Goal: Transaction & Acquisition: Purchase product/service

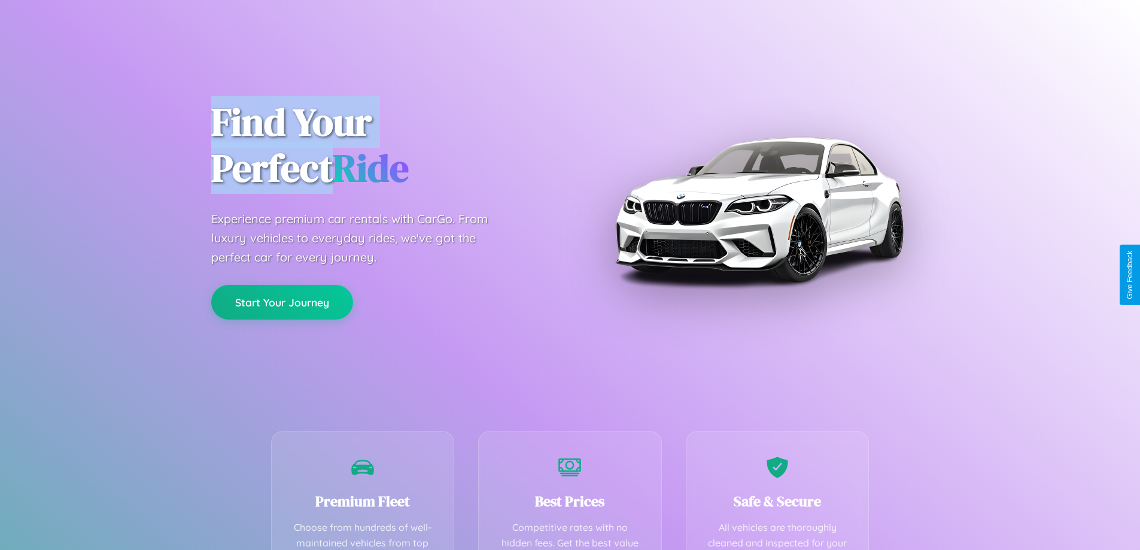
scroll to position [349, 0]
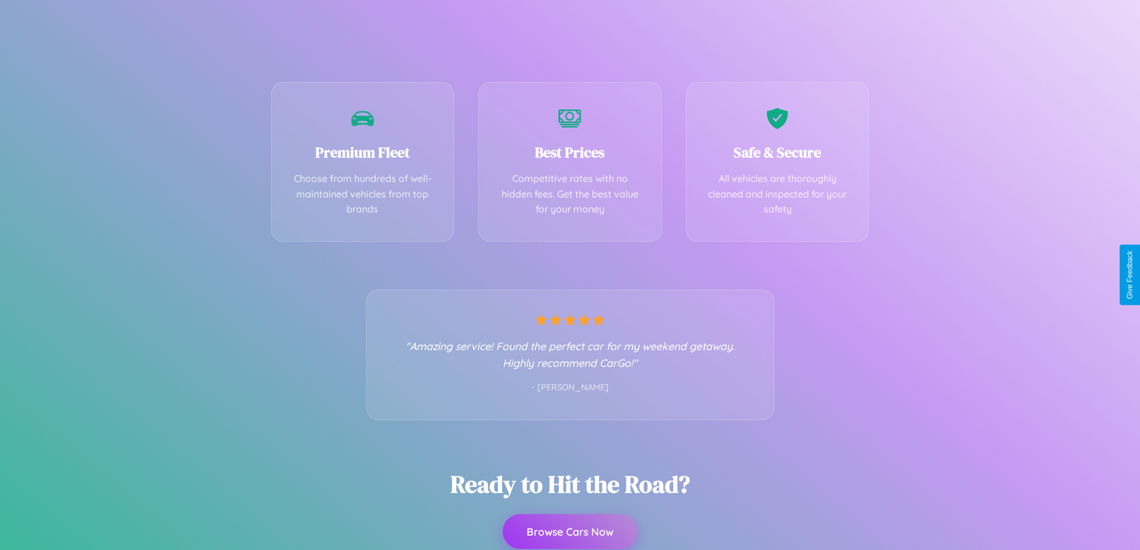
click at [570, 532] on button "Browse Cars Now" at bounding box center [570, 531] width 135 height 35
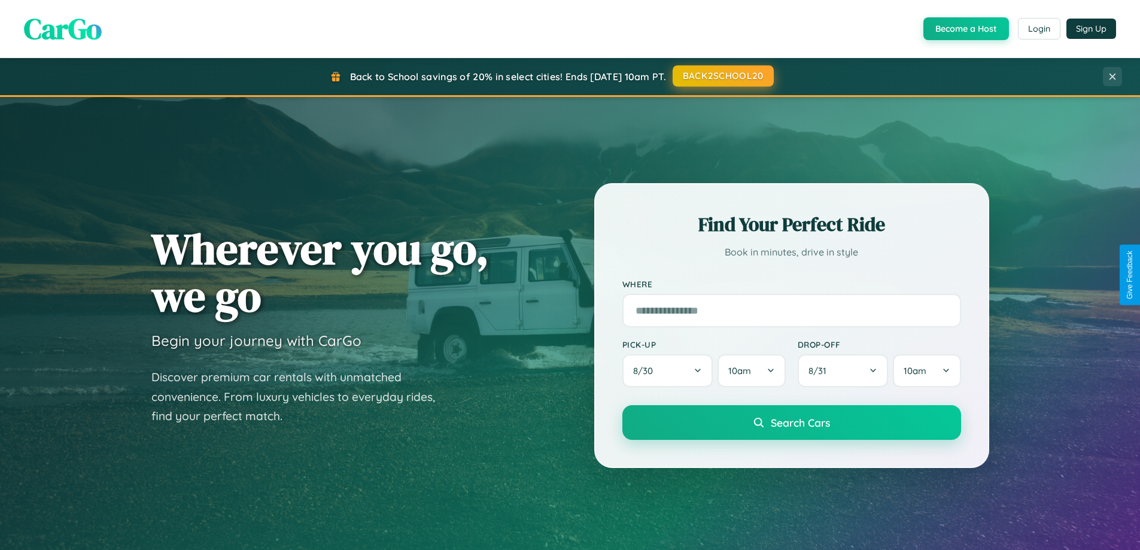
click at [722, 76] on button "BACK2SCHOOL20" at bounding box center [723, 76] width 101 height 22
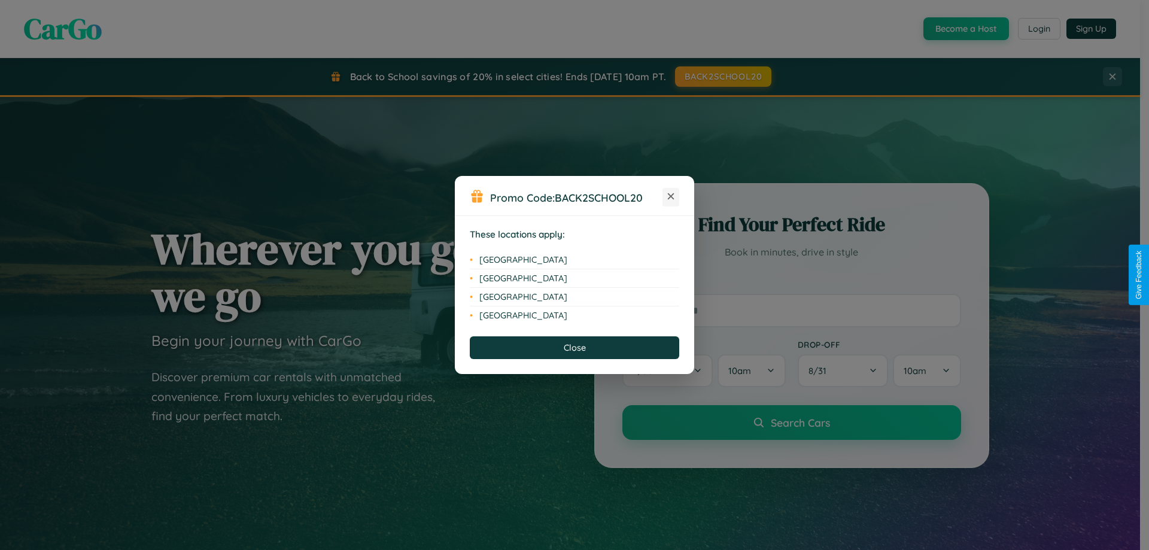
click at [671, 197] on icon at bounding box center [671, 196] width 7 height 7
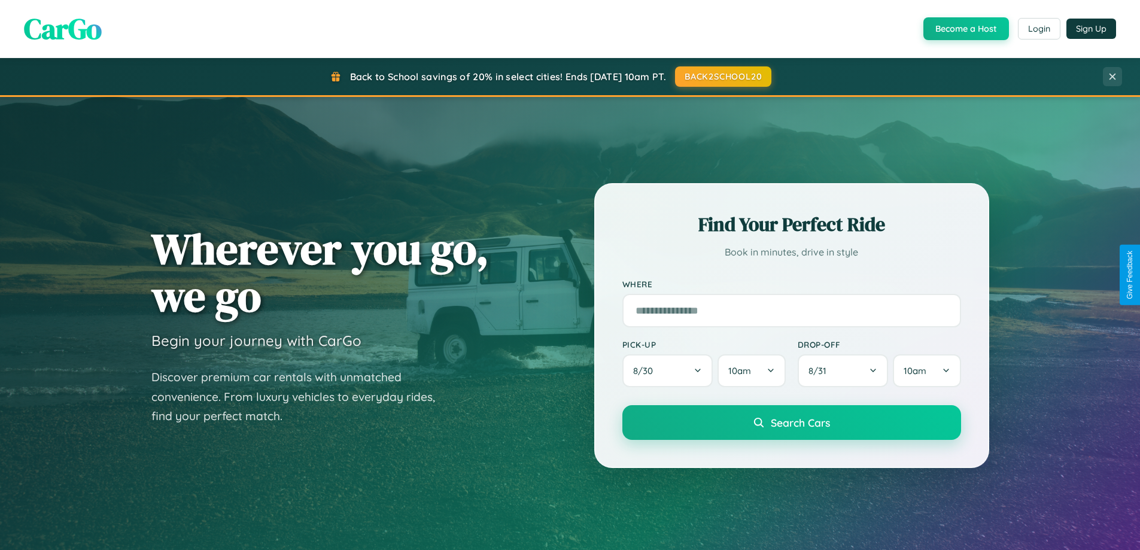
scroll to position [516, 0]
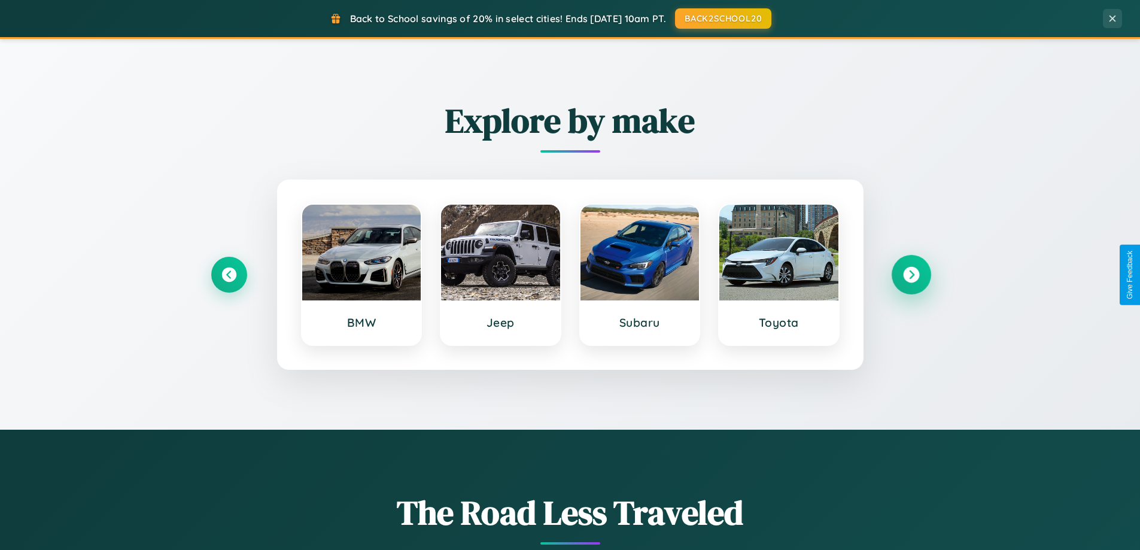
click at [911, 275] on icon at bounding box center [911, 275] width 16 height 16
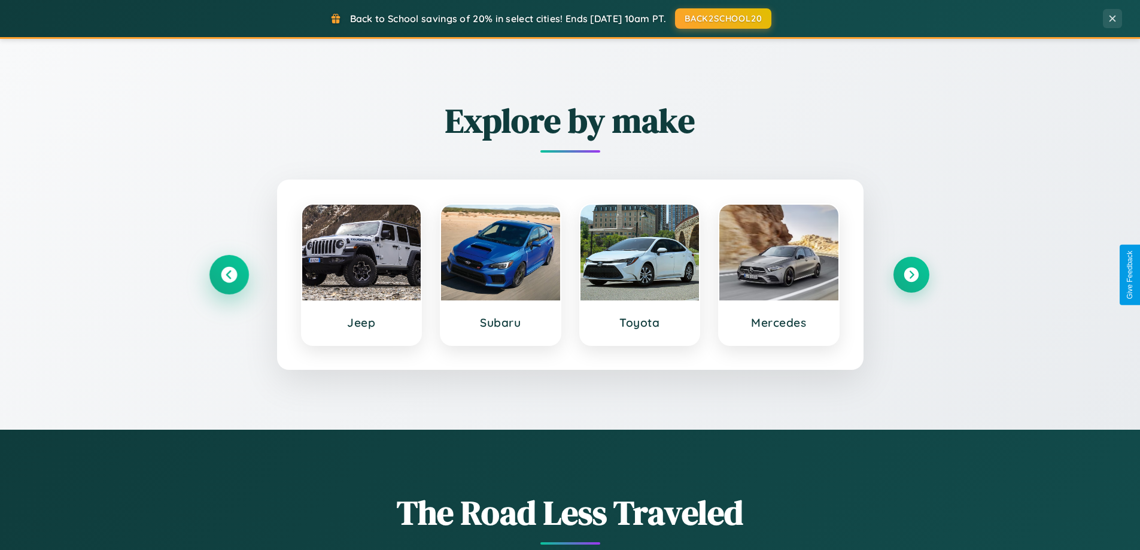
click at [229, 275] on icon at bounding box center [229, 275] width 16 height 16
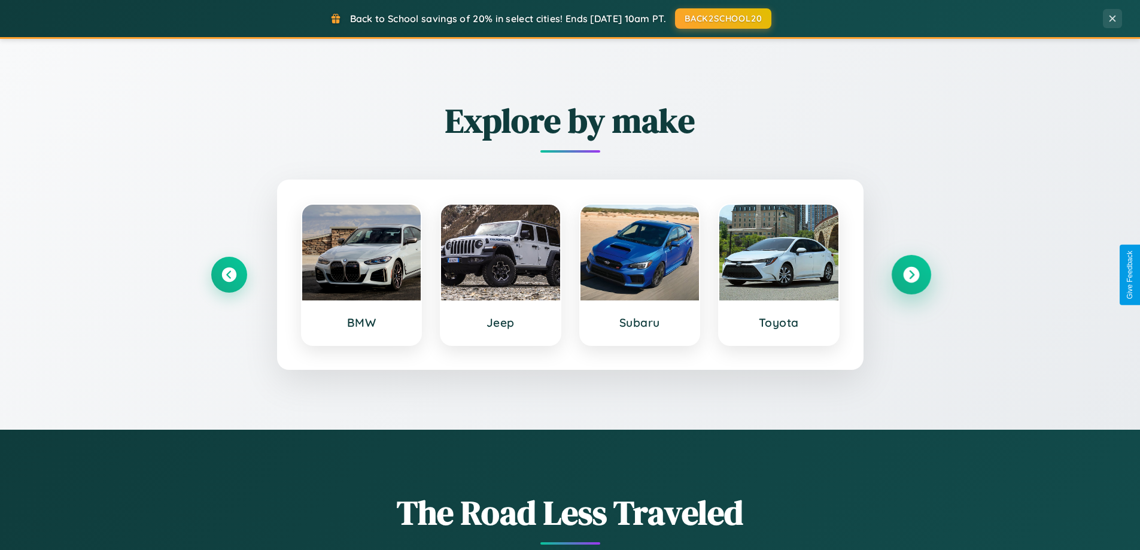
click at [911, 275] on icon at bounding box center [911, 275] width 16 height 16
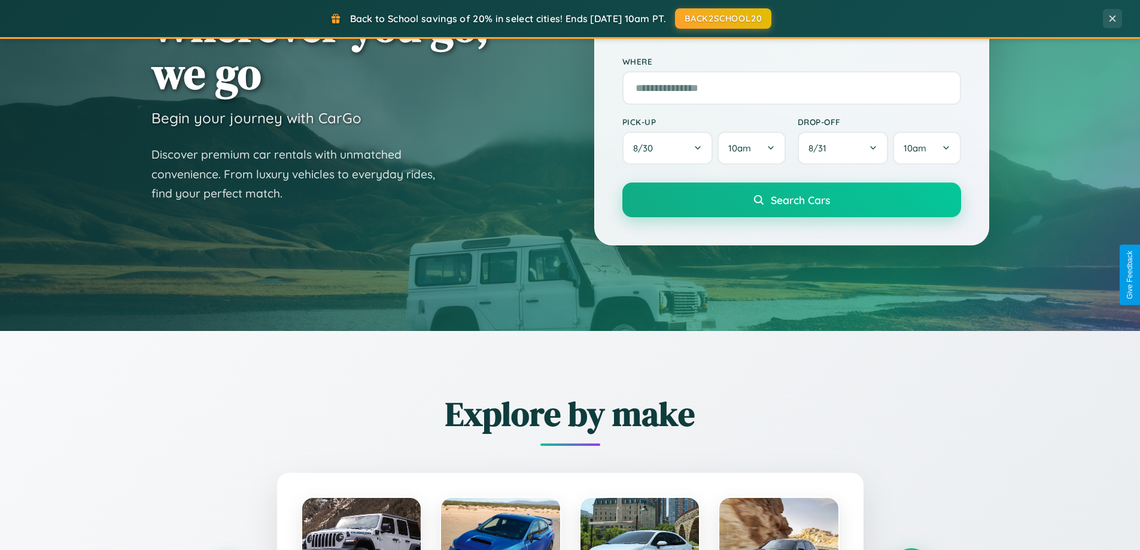
scroll to position [35, 0]
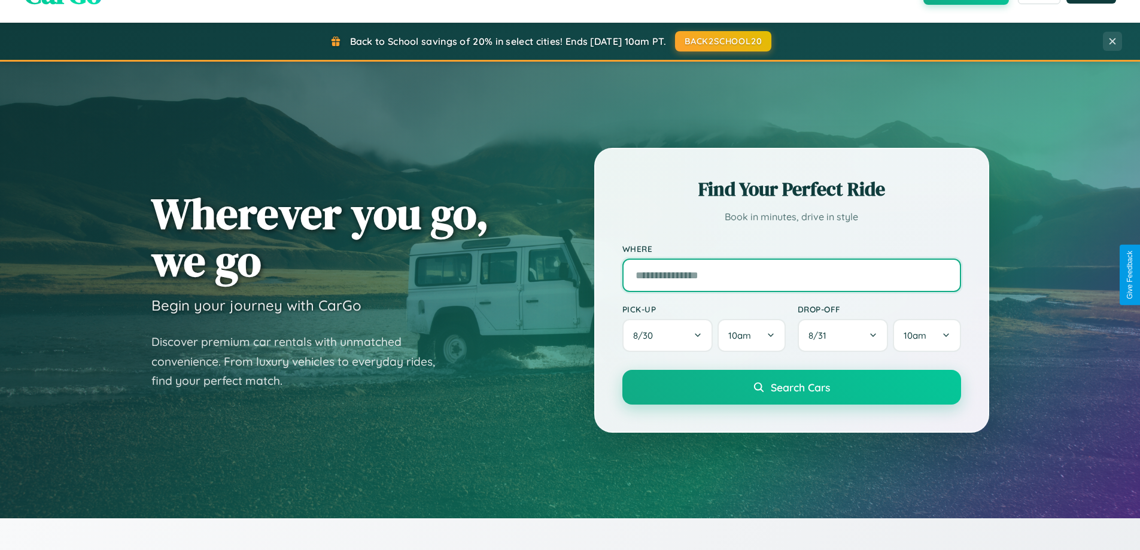
click at [791, 275] on input "text" at bounding box center [791, 276] width 339 height 34
type input "**********"
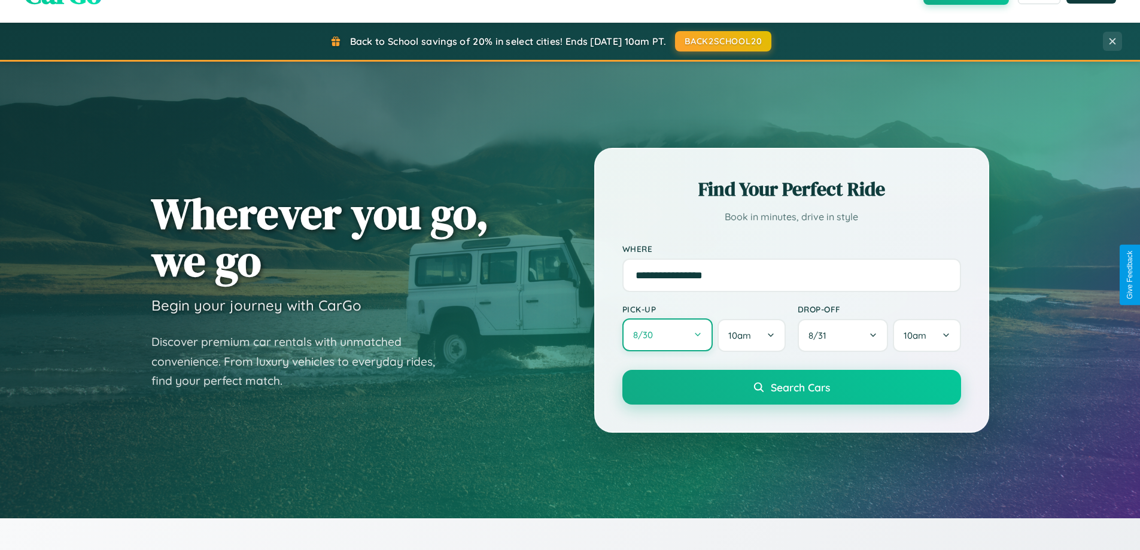
click at [667, 336] on button "8 / 30" at bounding box center [667, 334] width 91 height 33
select select "*"
select select "****"
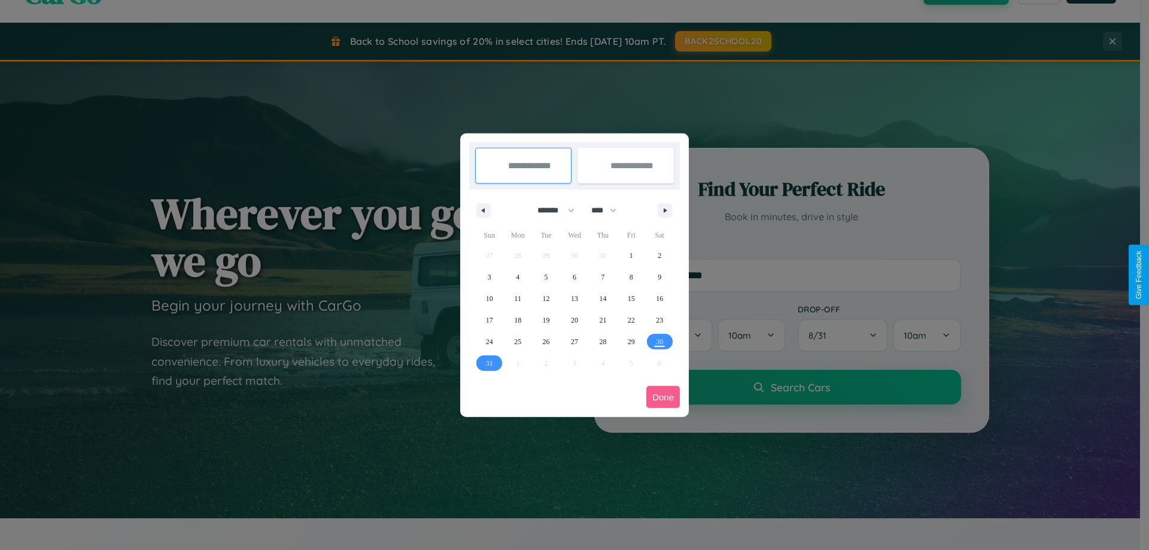
drag, startPoint x: 551, startPoint y: 210, endPoint x: 575, endPoint y: 240, distance: 38.3
click at [551, 210] on select "******* ******** ***** ***** *** **** **** ****** ********* ******* ******** **…" at bounding box center [554, 211] width 51 height 20
select select "*"
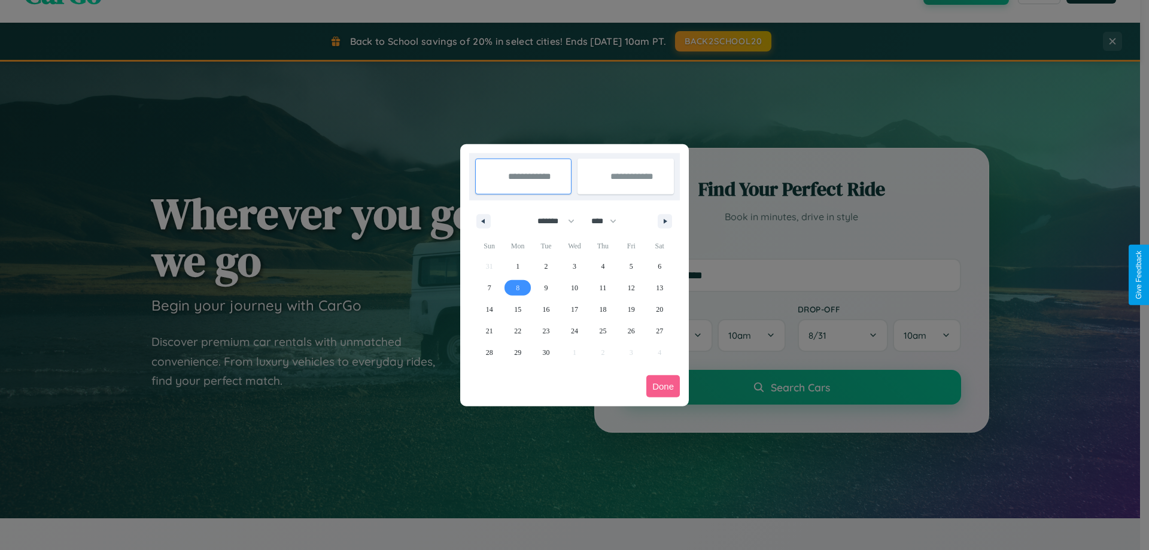
click at [518, 287] on span "8" at bounding box center [518, 288] width 4 height 22
type input "**********"
click at [574, 287] on span "10" at bounding box center [574, 288] width 7 height 22
type input "**********"
click at [663, 386] on button "Done" at bounding box center [663, 386] width 34 height 22
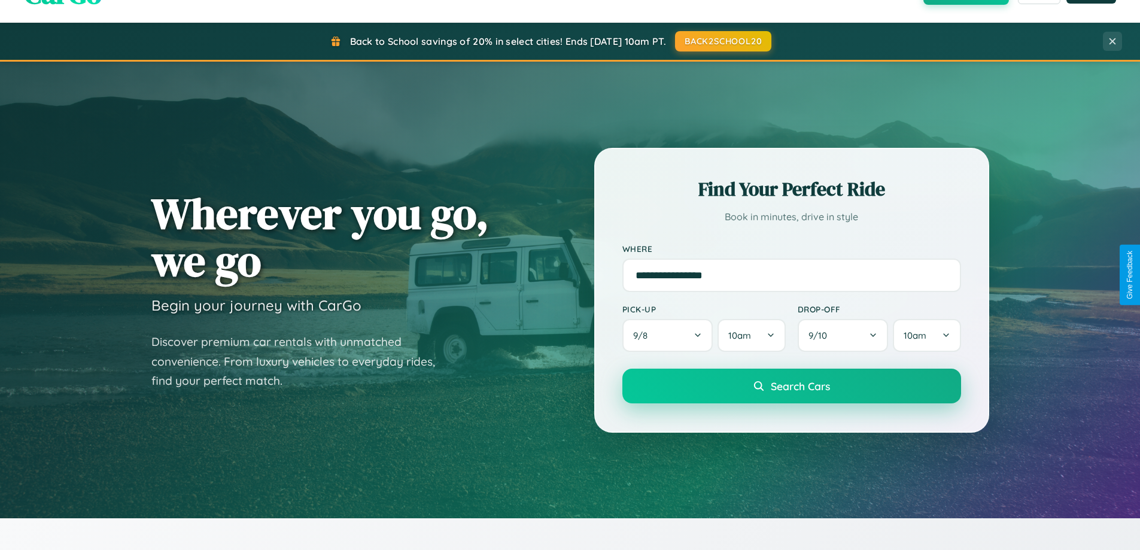
click at [791, 386] on span "Search Cars" at bounding box center [800, 385] width 59 height 13
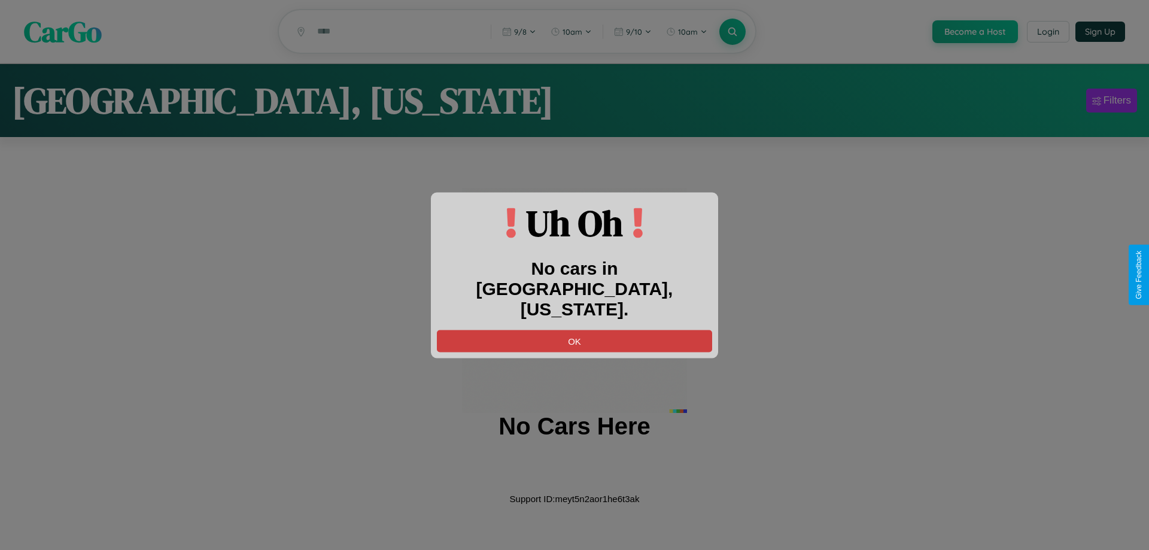
click at [575, 330] on button "OK" at bounding box center [574, 341] width 275 height 22
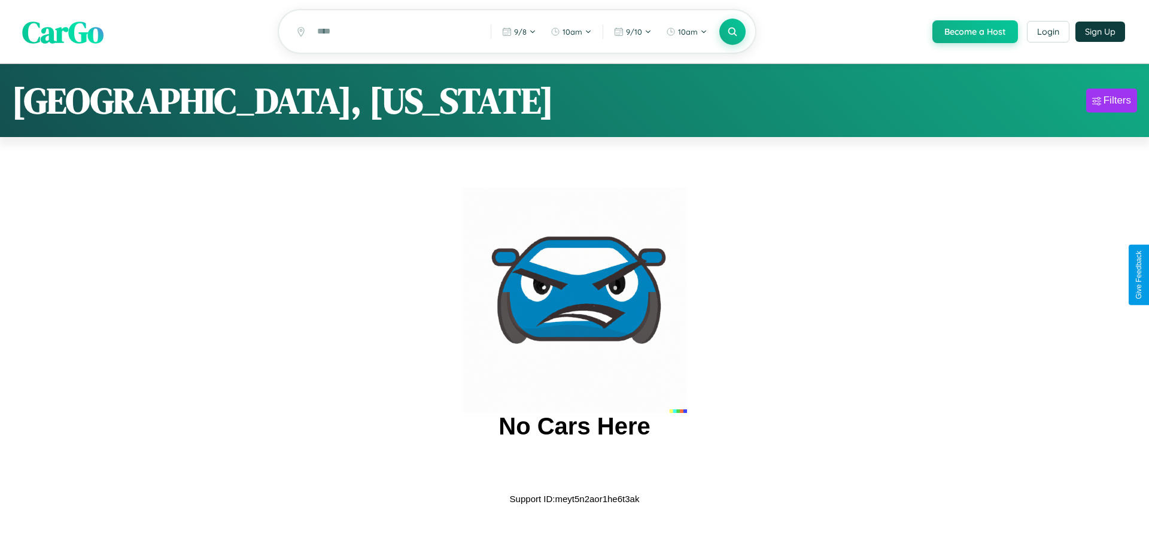
click at [63, 32] on span "CarGo" at bounding box center [62, 31] width 81 height 41
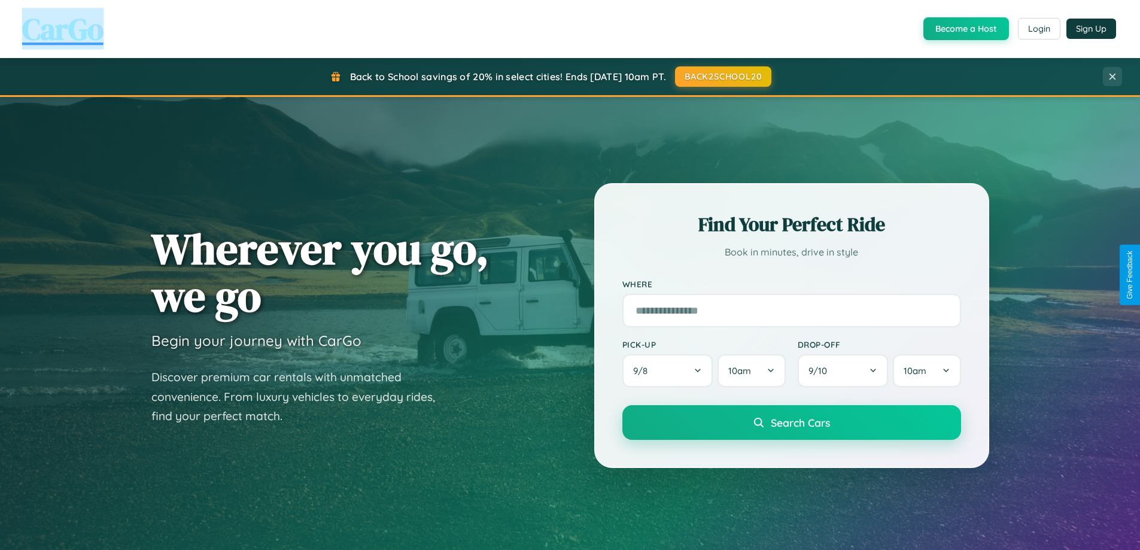
scroll to position [1923, 0]
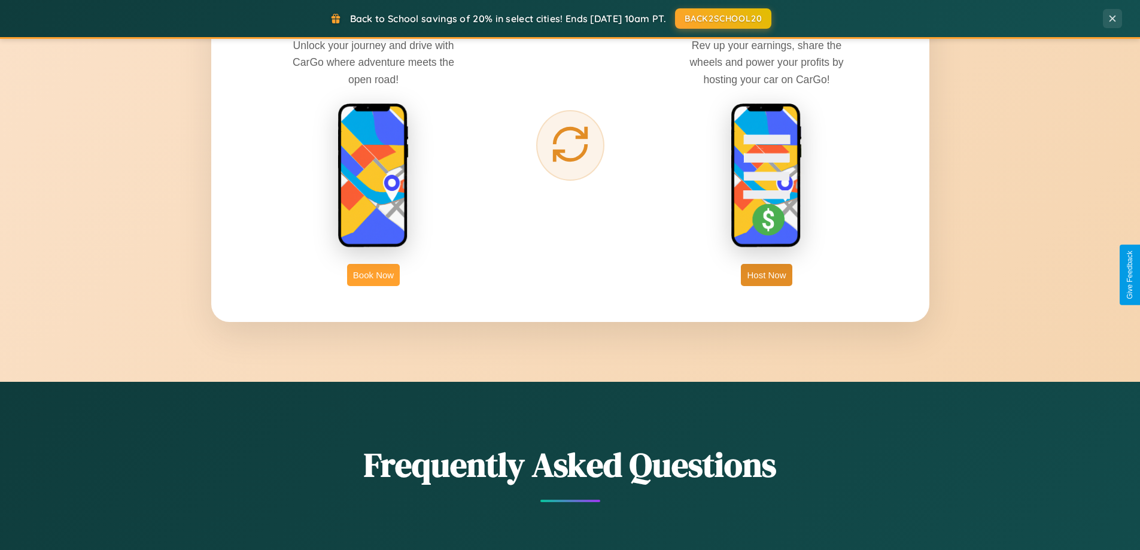
click at [373, 275] on button "Book Now" at bounding box center [373, 275] width 53 height 22
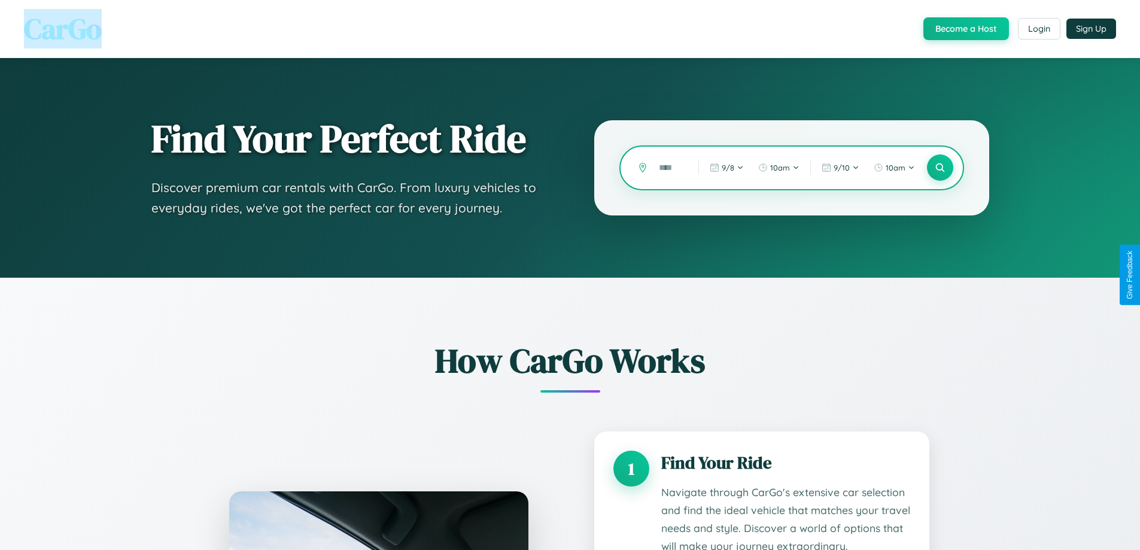
click at [670, 168] on input "text" at bounding box center [670, 167] width 34 height 21
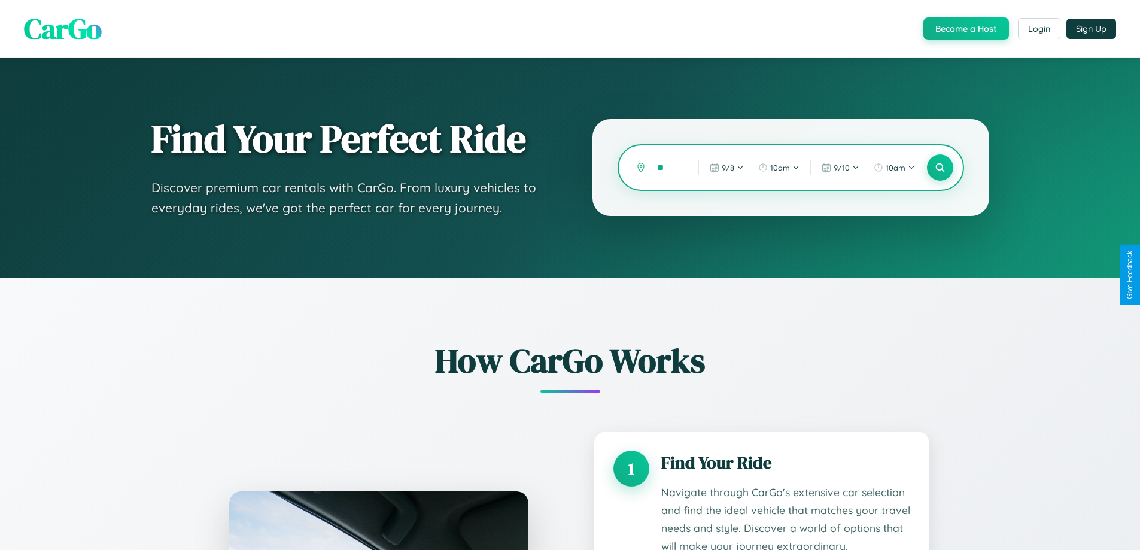
type input "*"
type input "*******"
click at [940, 168] on icon at bounding box center [939, 167] width 11 height 11
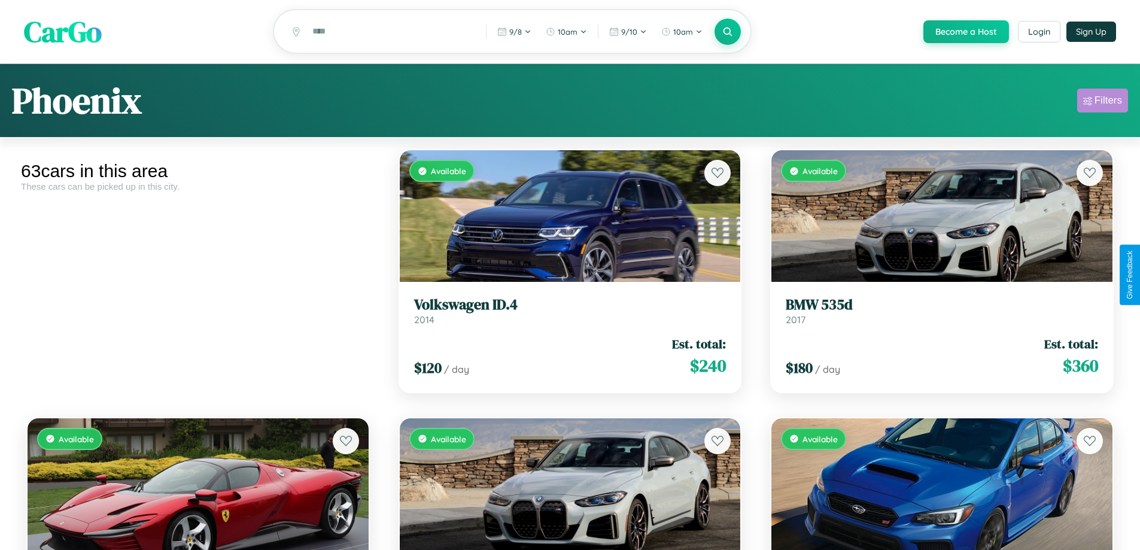
click at [1103, 102] on div "Filters" at bounding box center [1109, 101] width 28 height 12
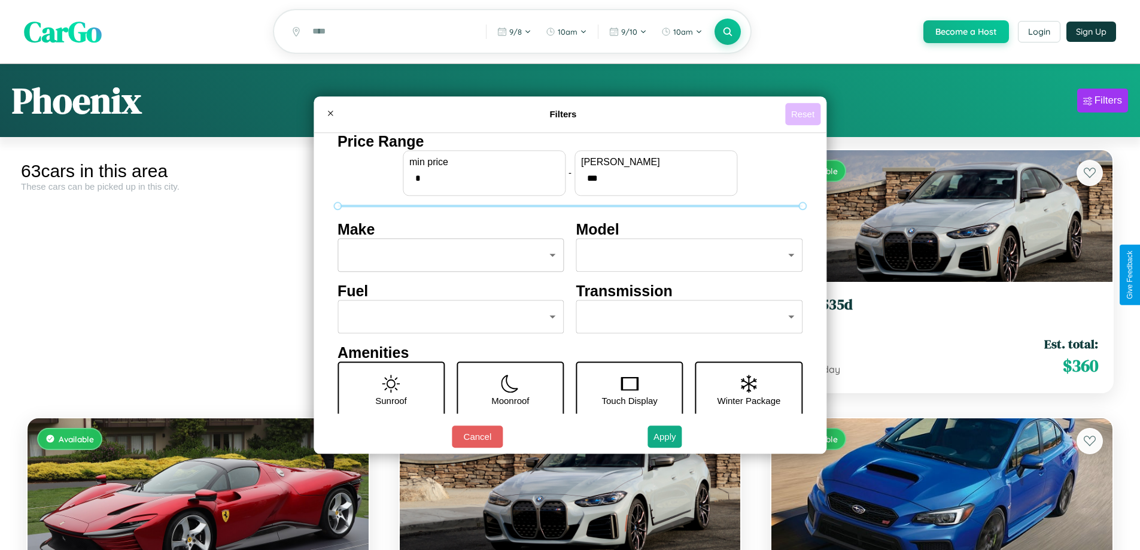
click at [804, 114] on button "Reset" at bounding box center [802, 114] width 35 height 22
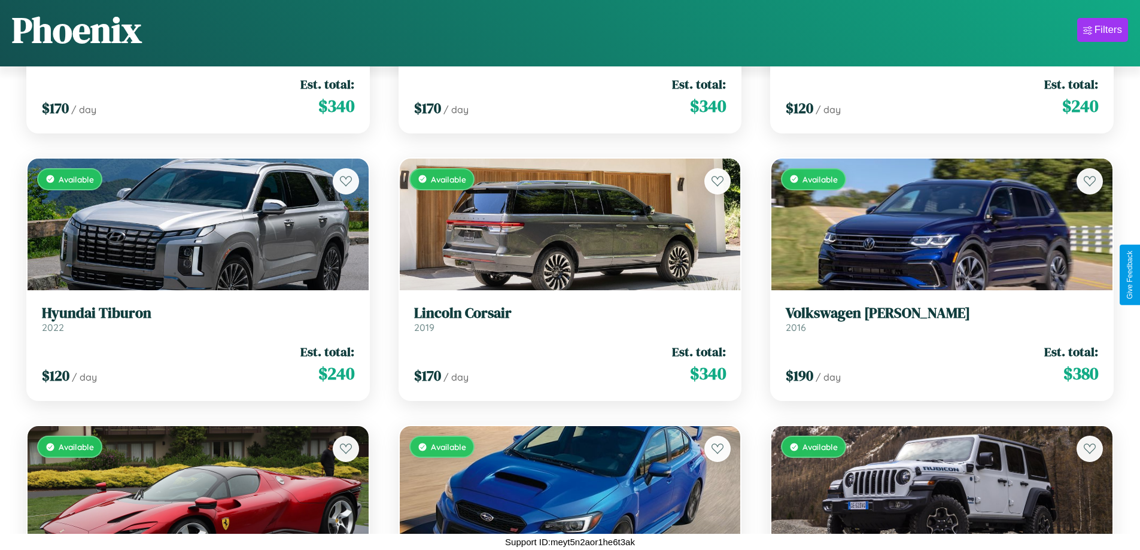
scroll to position [3920, 0]
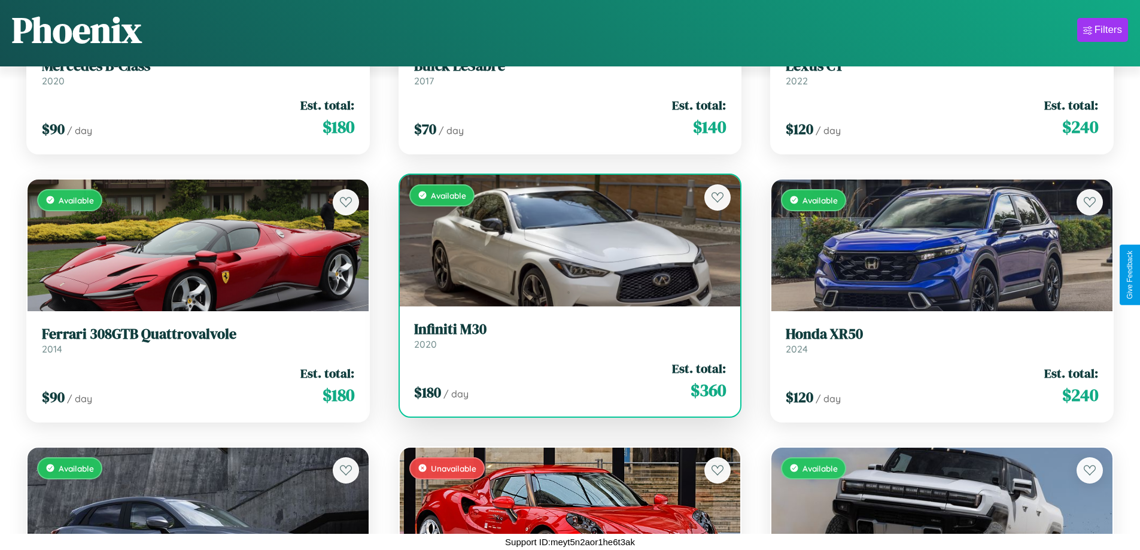
click at [565, 340] on link "Infiniti M30 2020" at bounding box center [570, 335] width 312 height 29
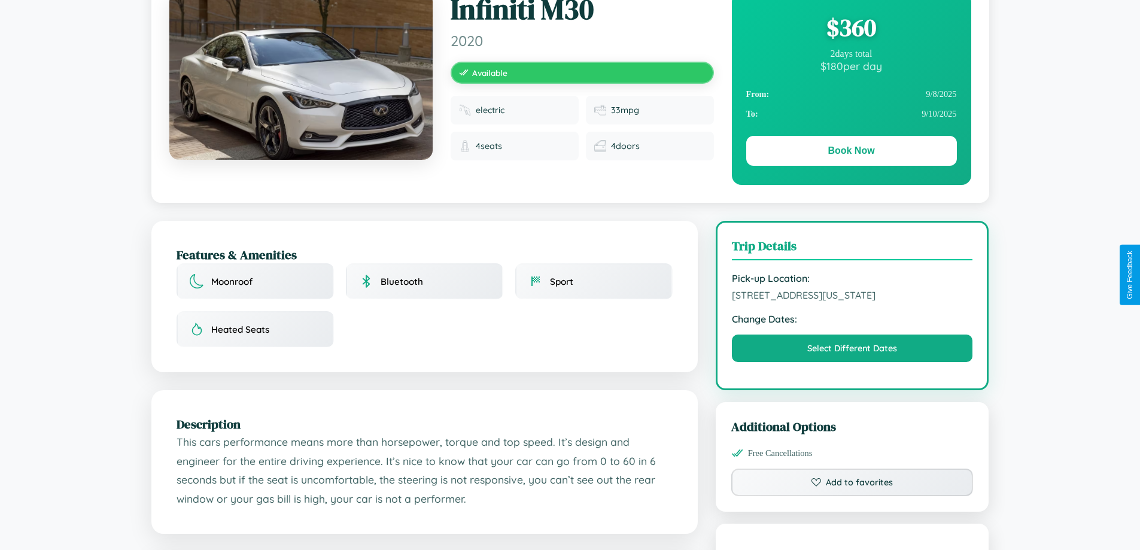
scroll to position [393, 0]
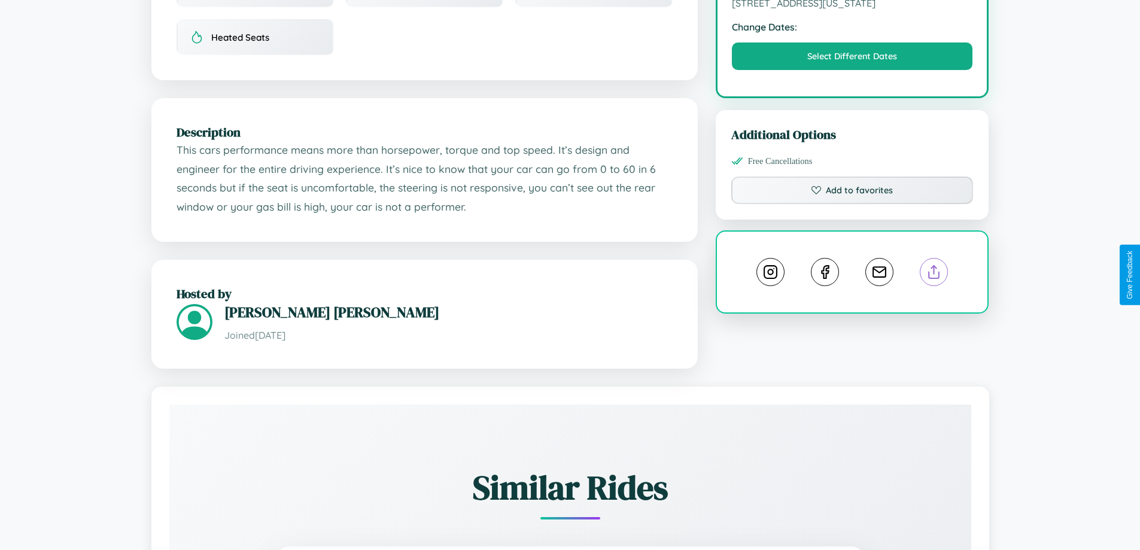
click at [934, 274] on line at bounding box center [934, 270] width 0 height 8
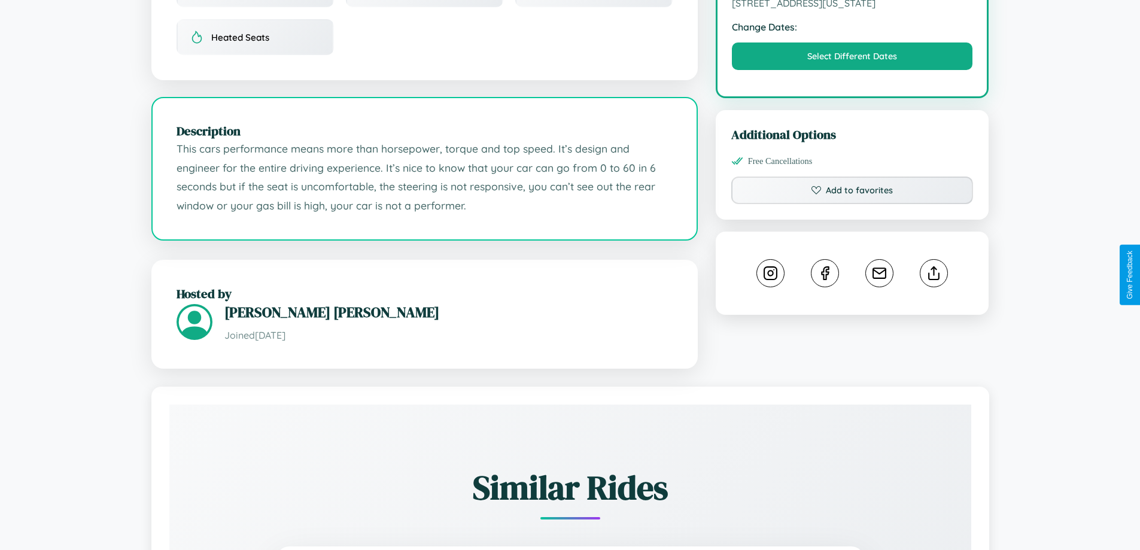
scroll to position [392, 0]
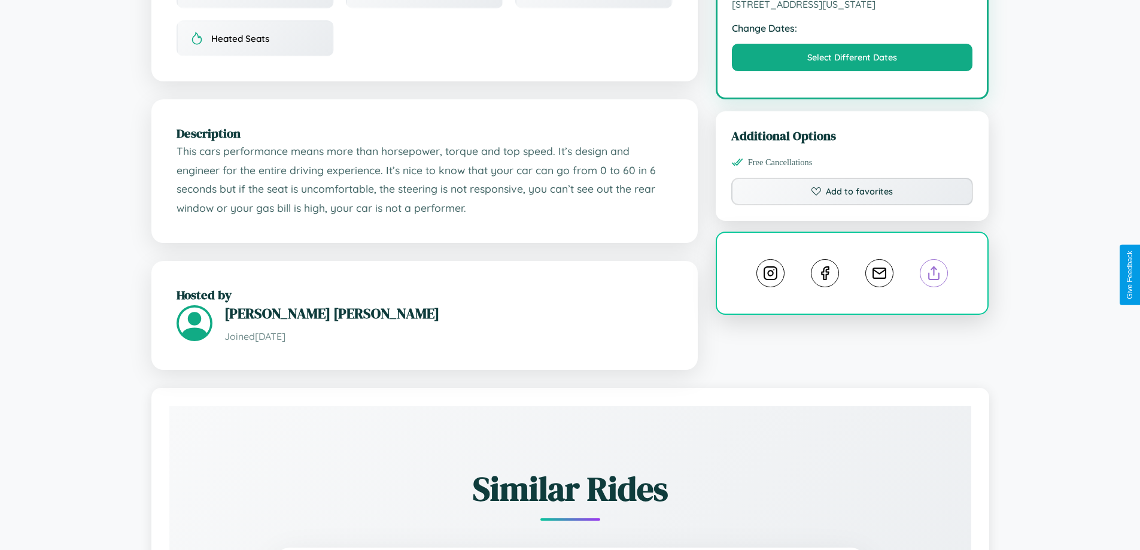
click at [934, 275] on line at bounding box center [934, 271] width 0 height 8
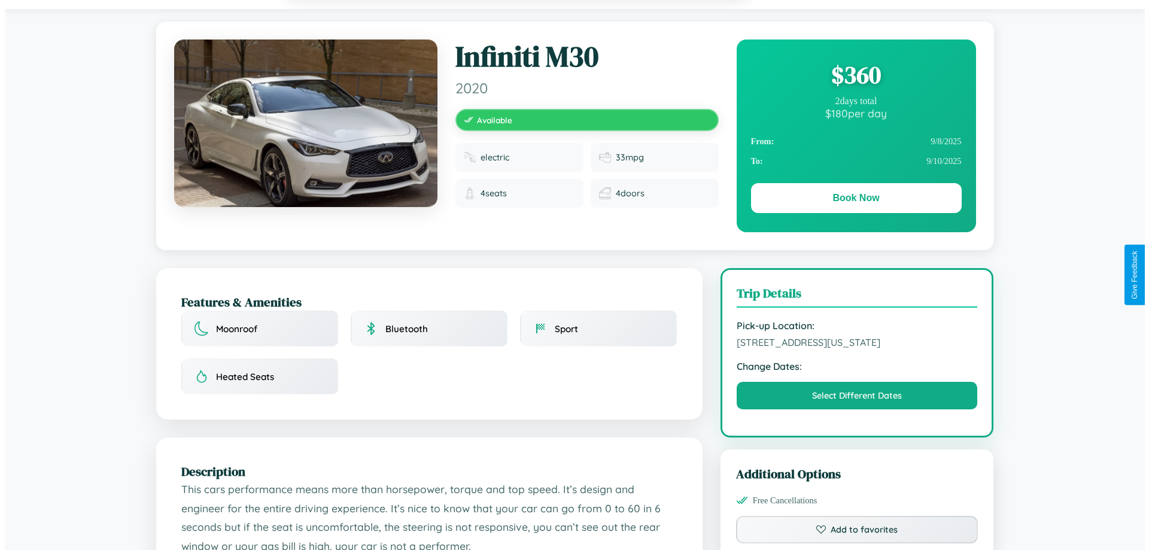
scroll to position [0, 0]
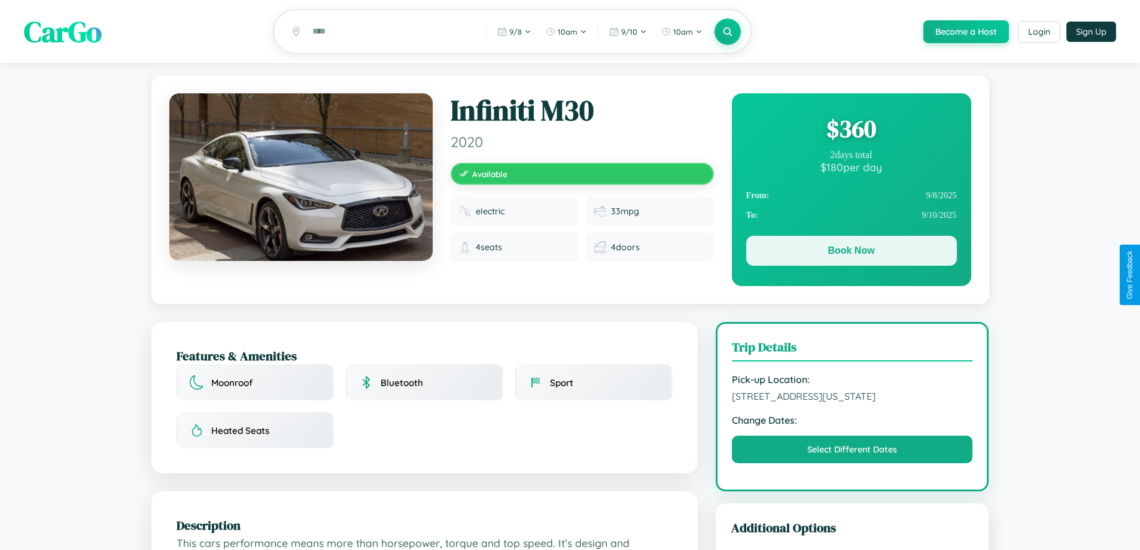
click at [851, 253] on button "Book Now" at bounding box center [851, 251] width 211 height 30
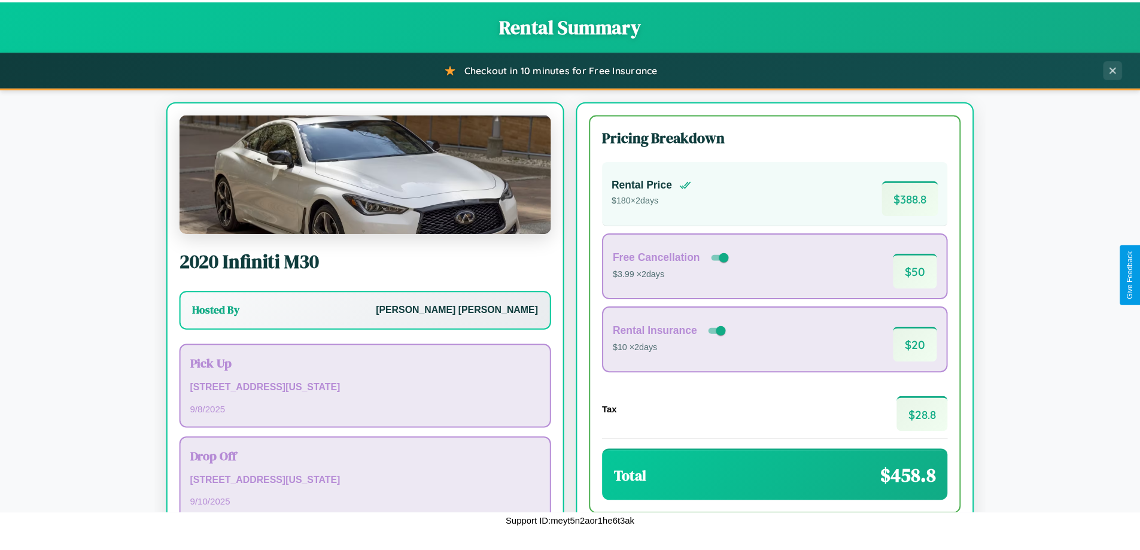
scroll to position [82, 0]
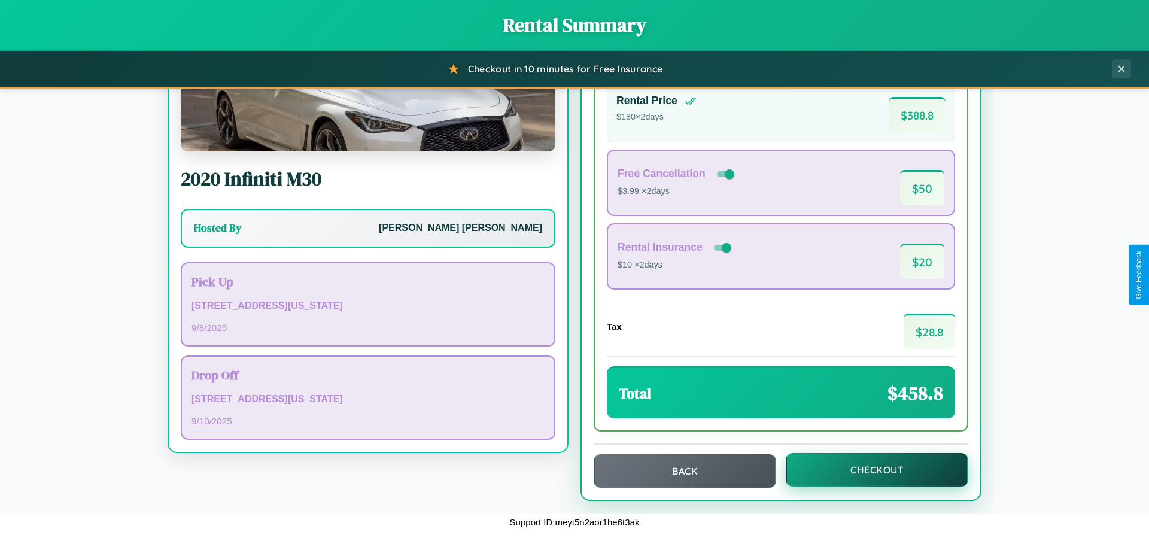
click at [869, 470] on button "Checkout" at bounding box center [877, 470] width 183 height 34
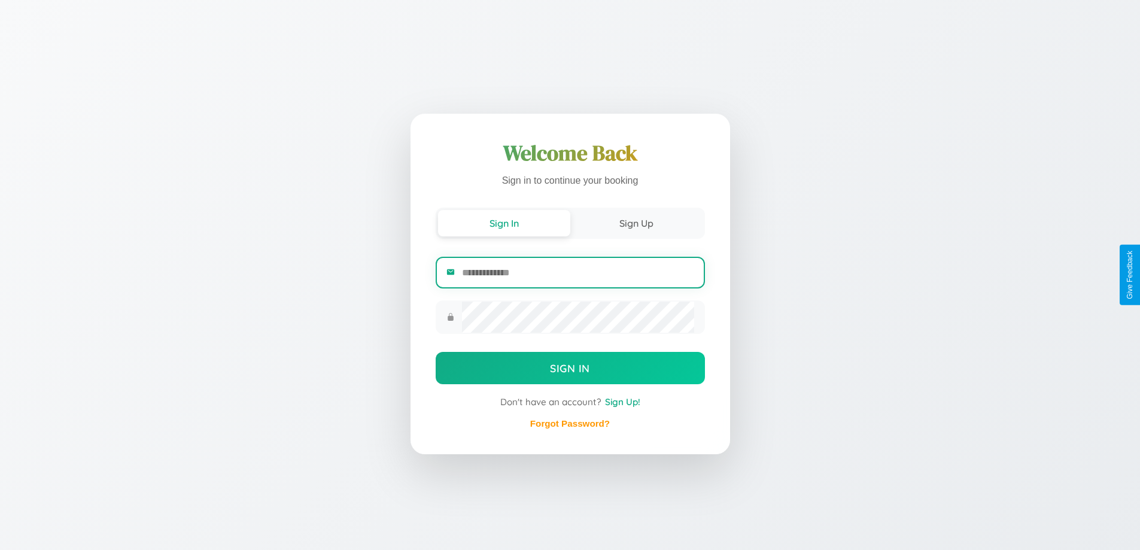
click at [578, 273] on input "email" at bounding box center [578, 272] width 232 height 29
type input "**********"
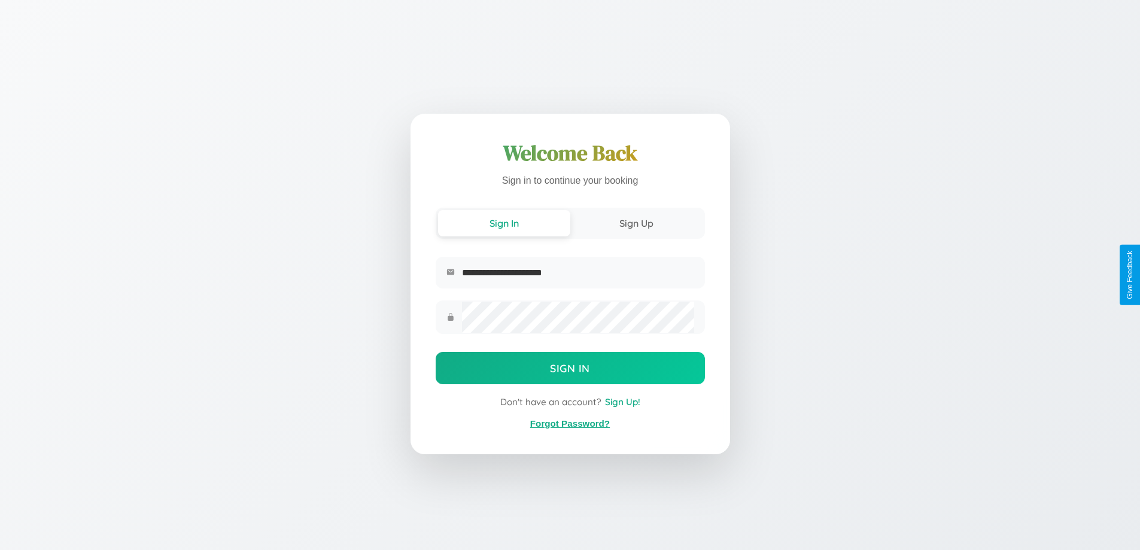
click at [570, 424] on link "Forgot Password?" at bounding box center [570, 423] width 80 height 10
